Goal: Transaction & Acquisition: Purchase product/service

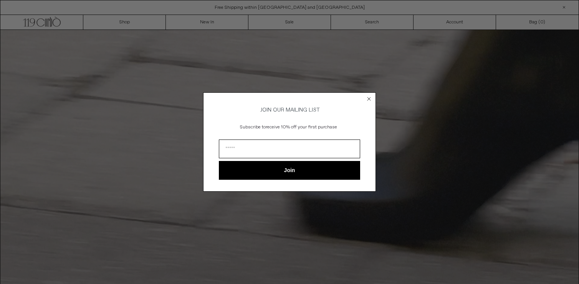
click at [368, 98] on circle "Close dialog" at bounding box center [368, 99] width 7 height 7
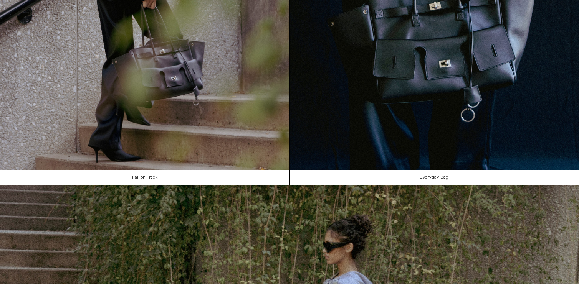
scroll to position [870, 0]
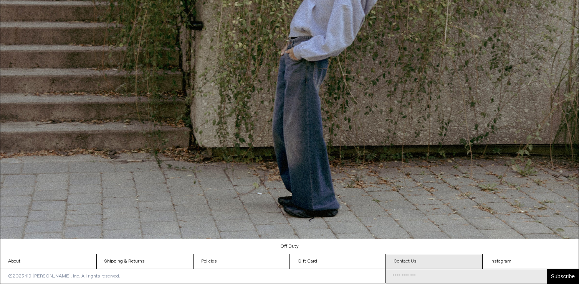
click at [403, 258] on link "Contact Us" at bounding box center [434, 261] width 96 height 15
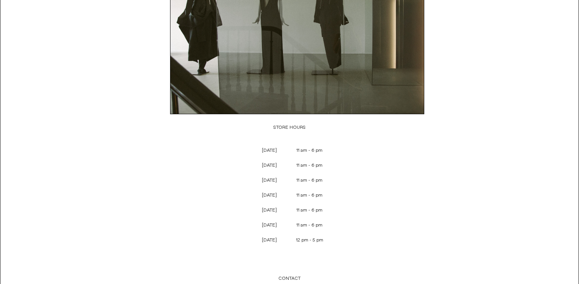
scroll to position [243, 0]
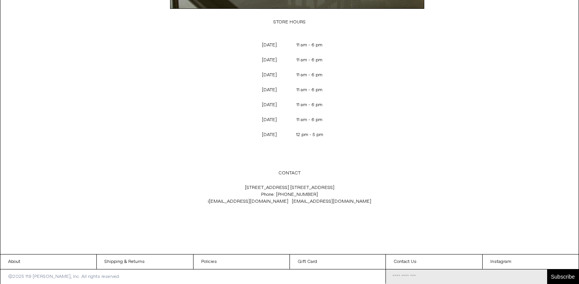
drag, startPoint x: 337, startPoint y: 187, endPoint x: 251, endPoint y: 183, distance: 85.7
click at [251, 184] on p "[STREET_ADDRESS] [GEOGRAPHIC_DATA] 1C4 Phone: [PHONE_NUMBER] i [EMAIL_ADDRESS][…" at bounding box center [289, 195] width 254 height 28
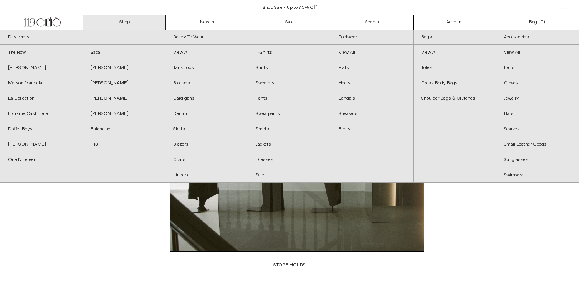
click at [157, 21] on link "Shop" at bounding box center [124, 22] width 83 height 15
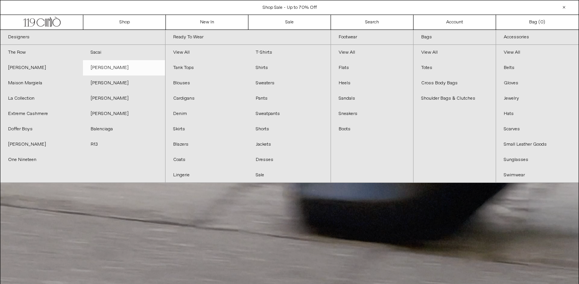
click at [114, 69] on link "[PERSON_NAME]" at bounding box center [124, 67] width 83 height 15
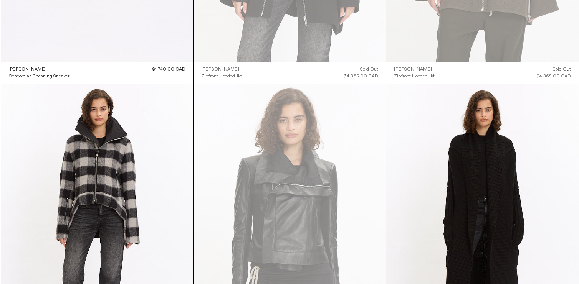
scroll to position [413, 0]
